Goal: Information Seeking & Learning: Find specific fact

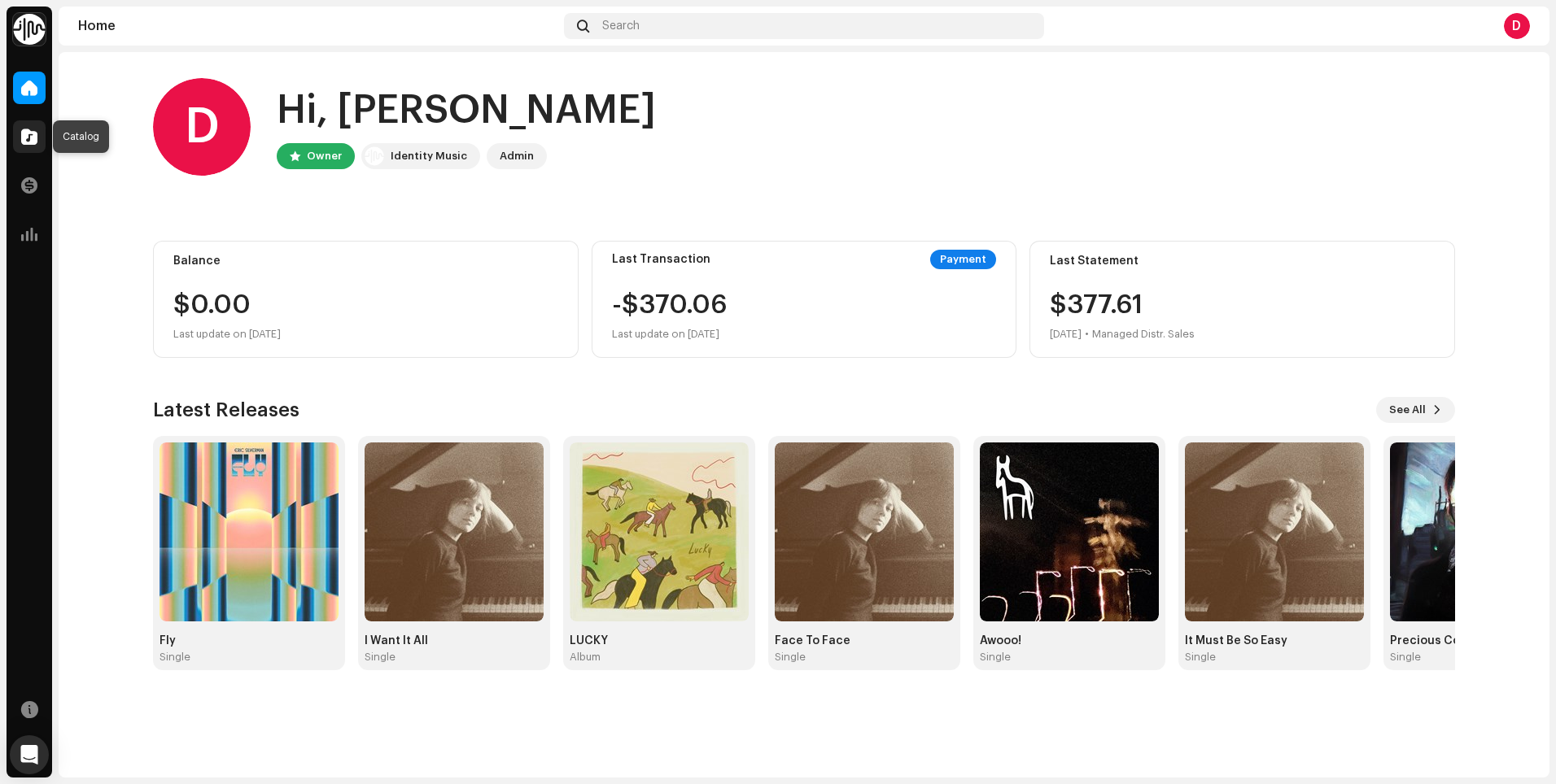
click at [27, 143] on span at bounding box center [29, 137] width 16 height 13
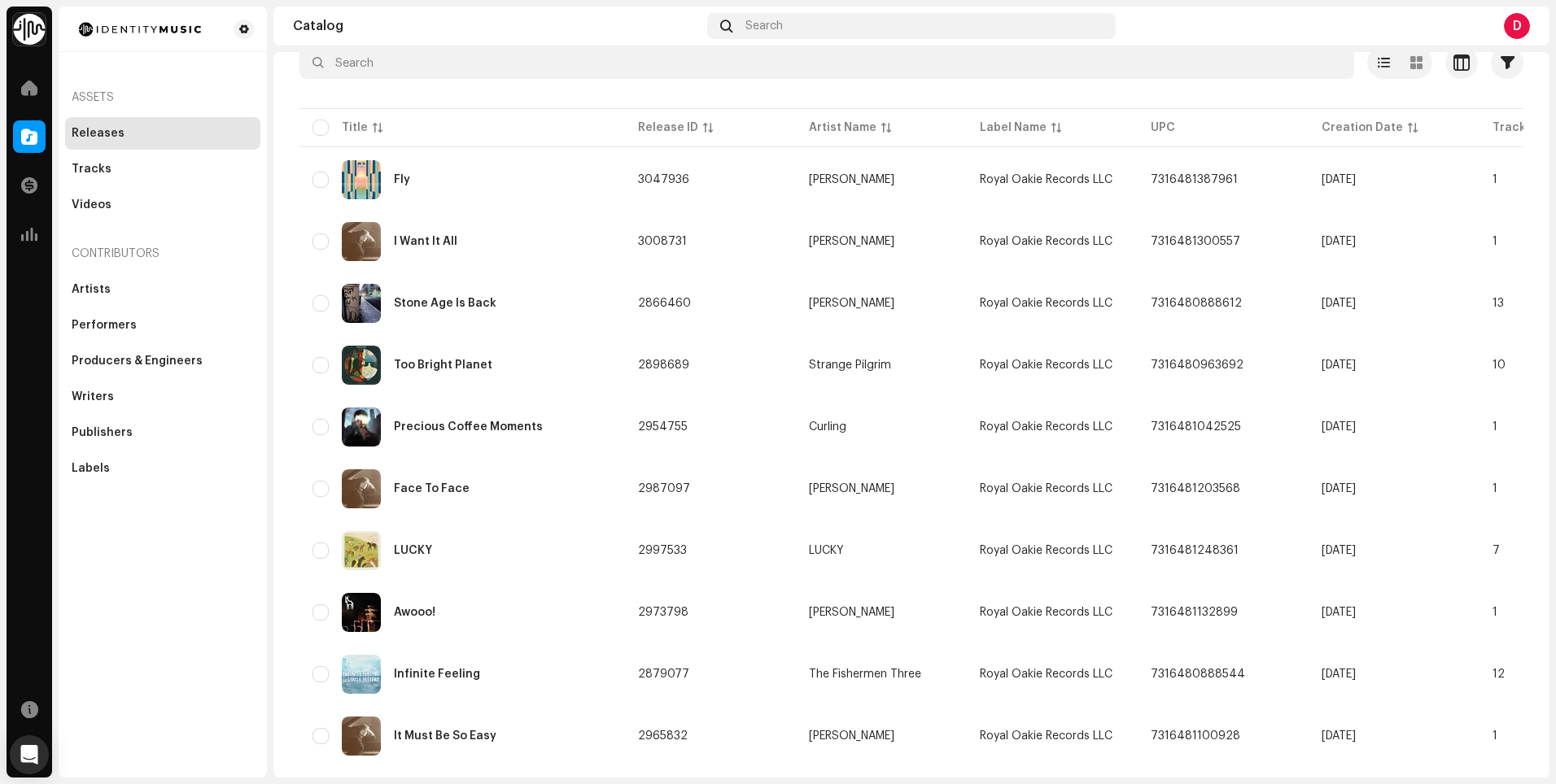
scroll to position [99, 0]
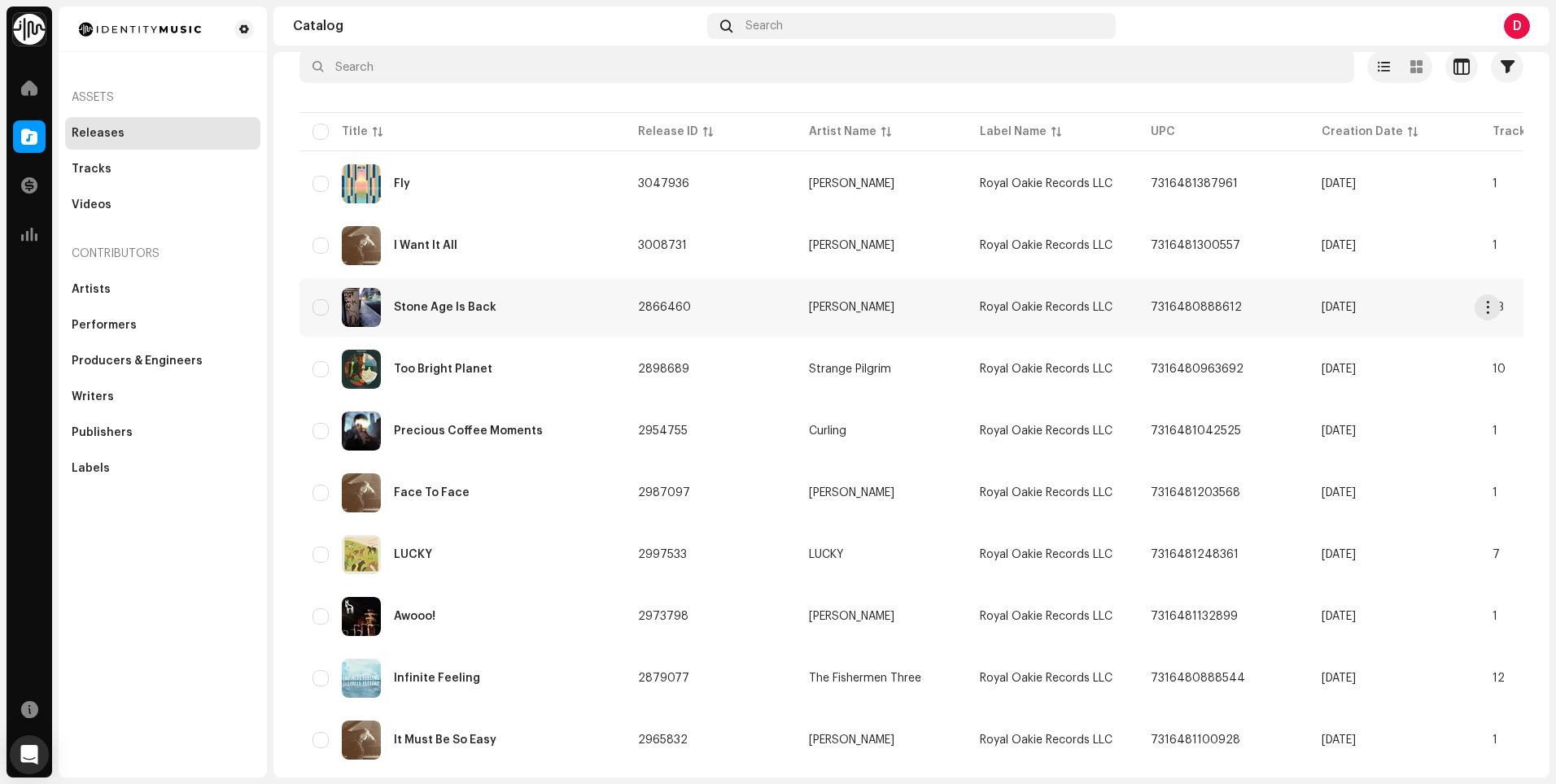
click at [484, 297] on div "Stone Age Is Back" at bounding box center [462, 308] width 300 height 39
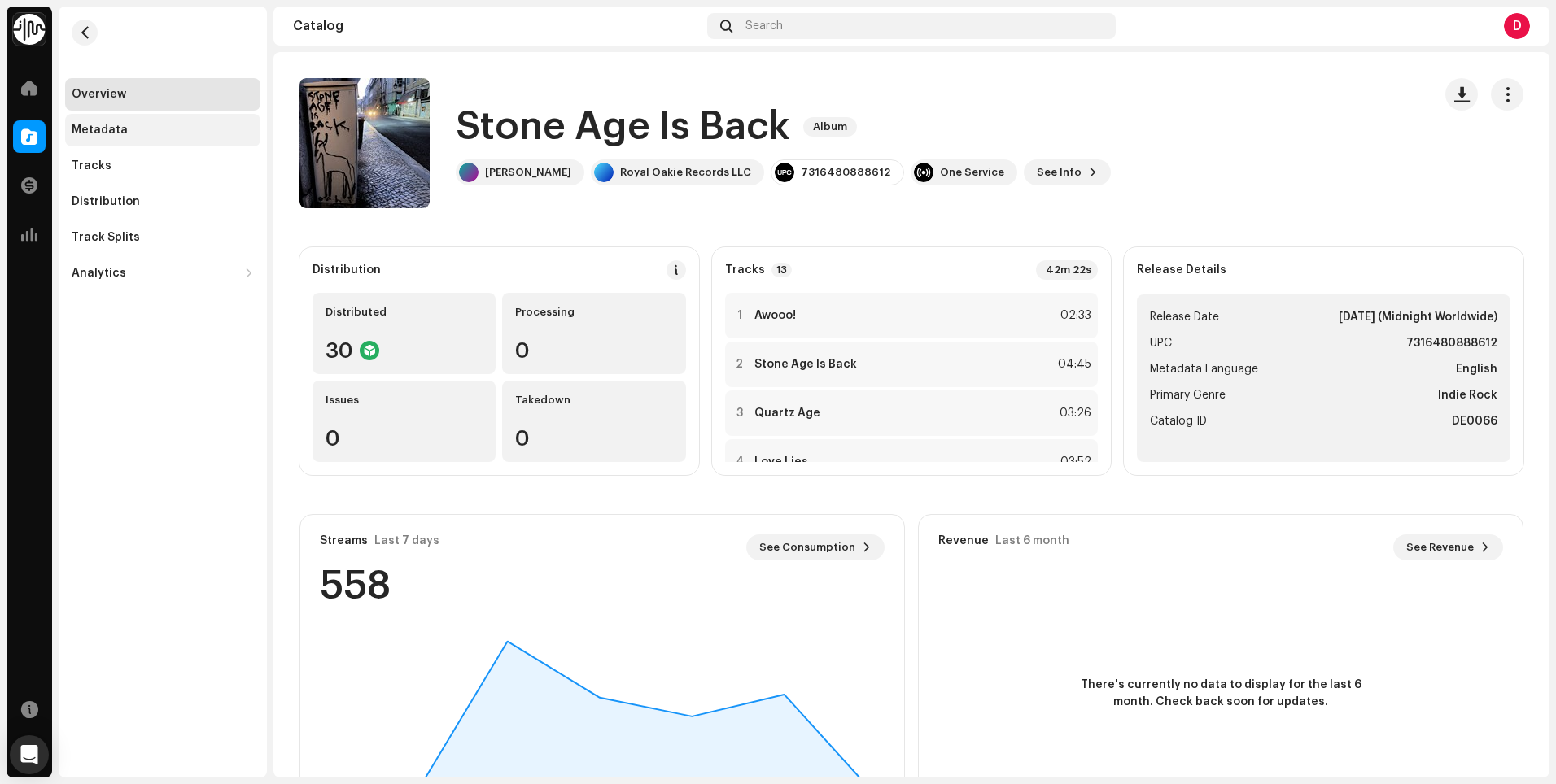
click at [104, 124] on div "Metadata" at bounding box center [99, 129] width 56 height 13
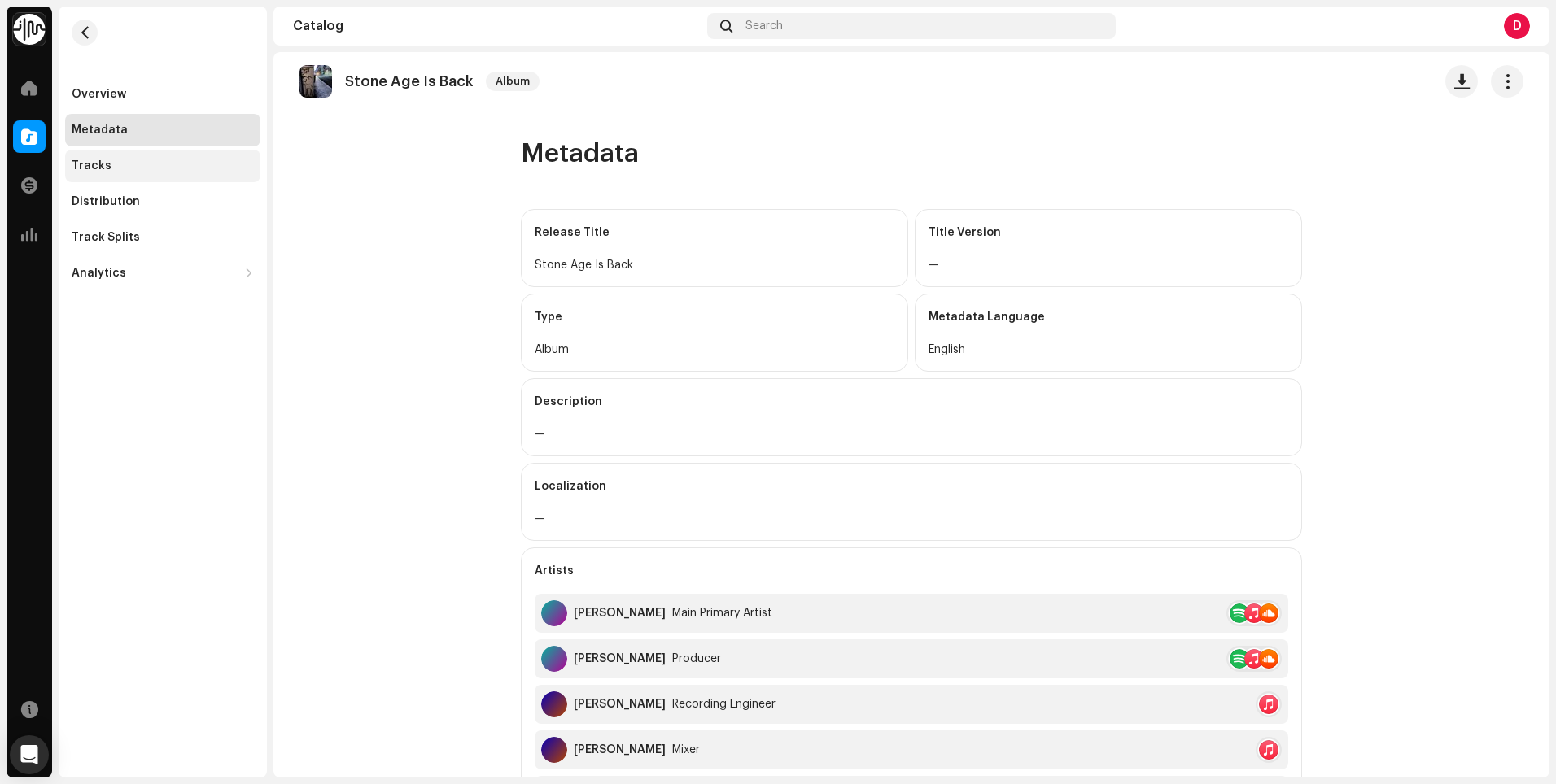
click at [110, 161] on div "Tracks" at bounding box center [163, 166] width 183 height 13
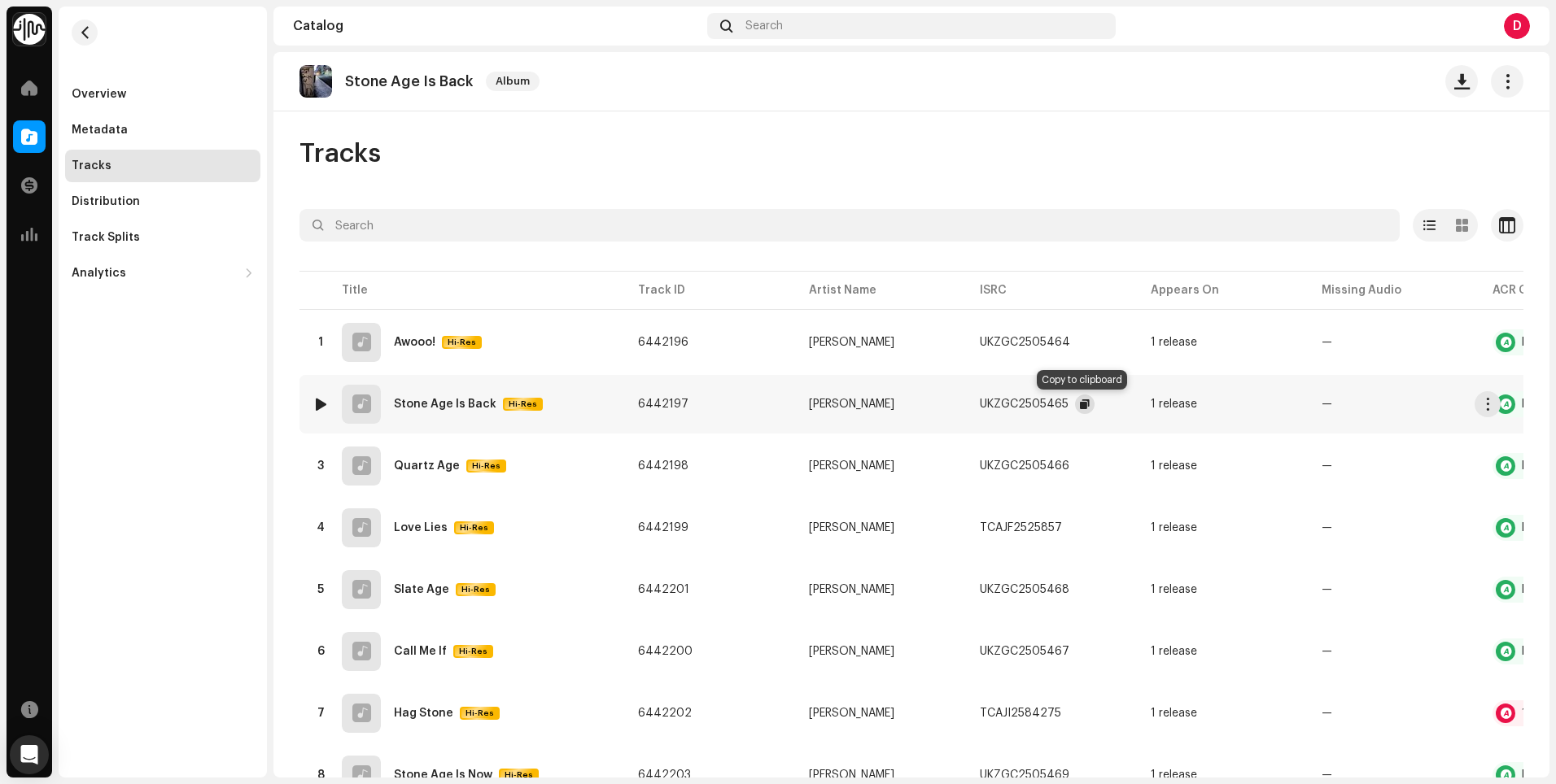
click at [1087, 399] on span "button" at bounding box center [1084, 404] width 10 height 13
